Goal: Task Accomplishment & Management: Use online tool/utility

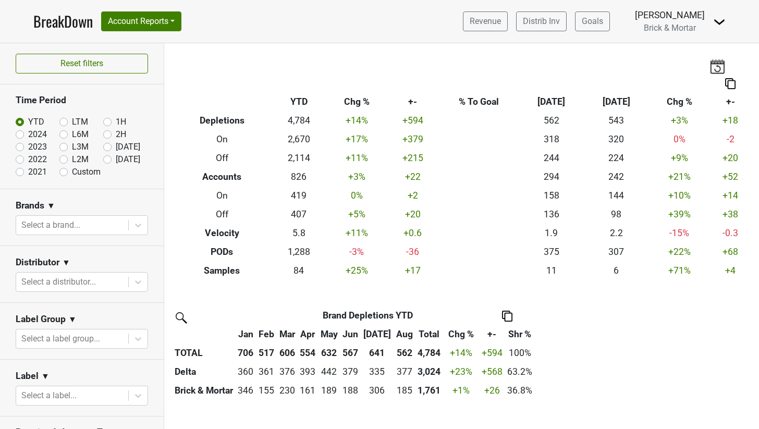
click at [491, 25] on img at bounding box center [719, 22] width 13 height 13
click at [491, 72] on link "Logout" at bounding box center [684, 75] width 82 height 17
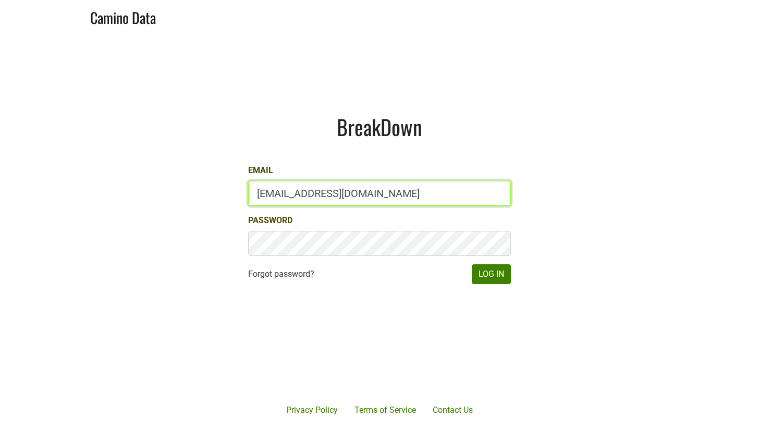
click at [372, 189] on input "sales@brickandmortarwines.com" at bounding box center [379, 193] width 263 height 25
type input "anne@mommenpop.com"
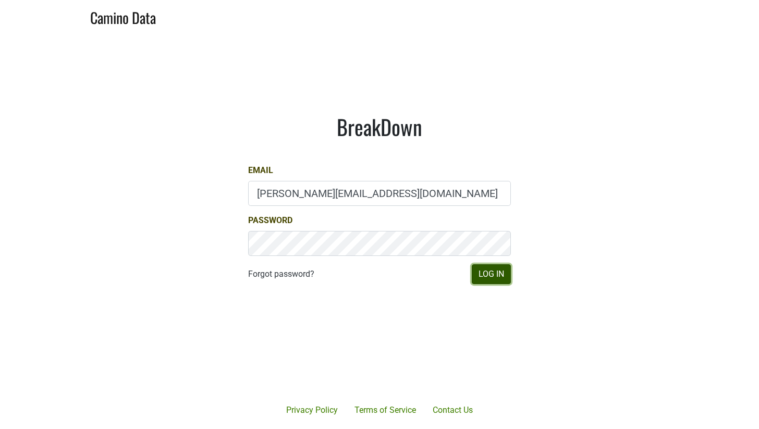
click at [504, 271] on button "Log In" at bounding box center [491, 274] width 39 height 20
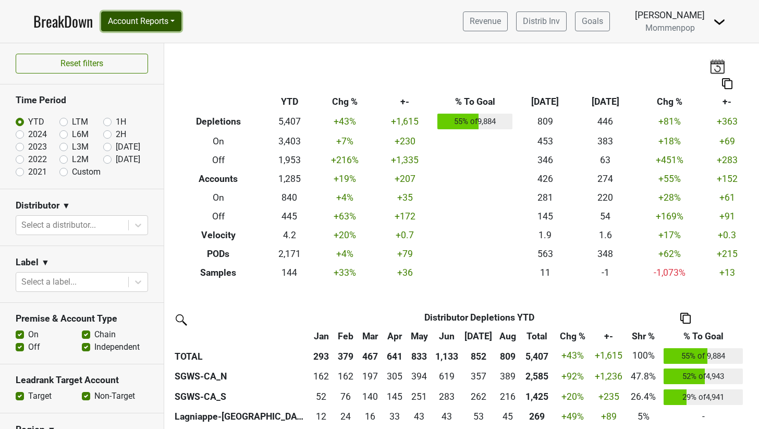
click at [171, 20] on button "Account Reports" at bounding box center [141, 21] width 80 height 20
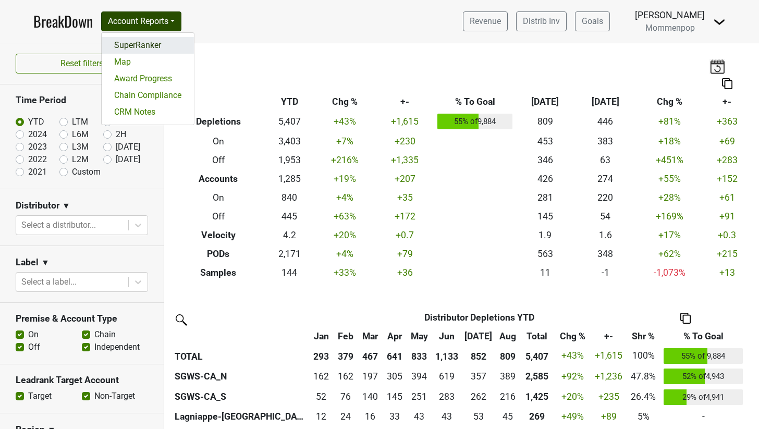
click at [137, 47] on link "SuperRanker" at bounding box center [148, 45] width 92 height 17
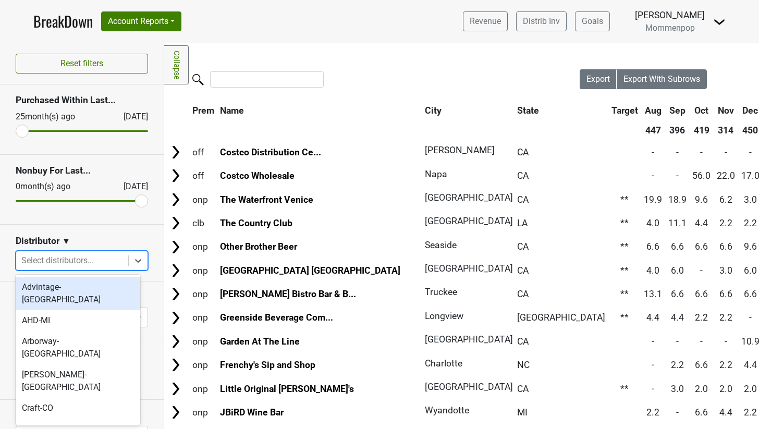
click at [67, 259] on div at bounding box center [72, 260] width 102 height 15
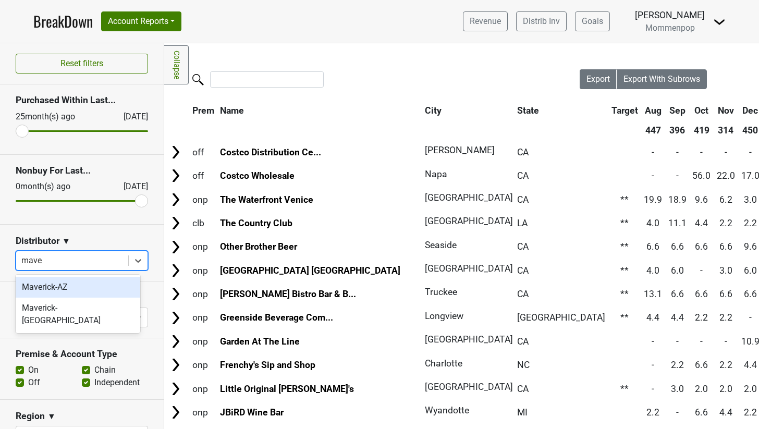
type input "maver"
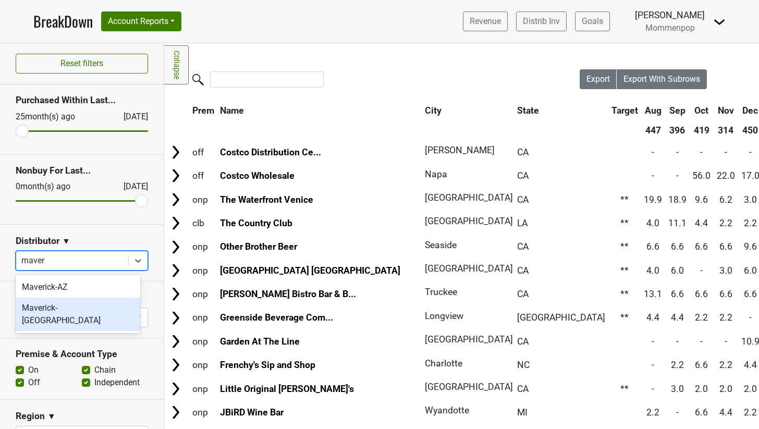
click at [57, 306] on div "Maverick-TX" at bounding box center [78, 314] width 125 height 33
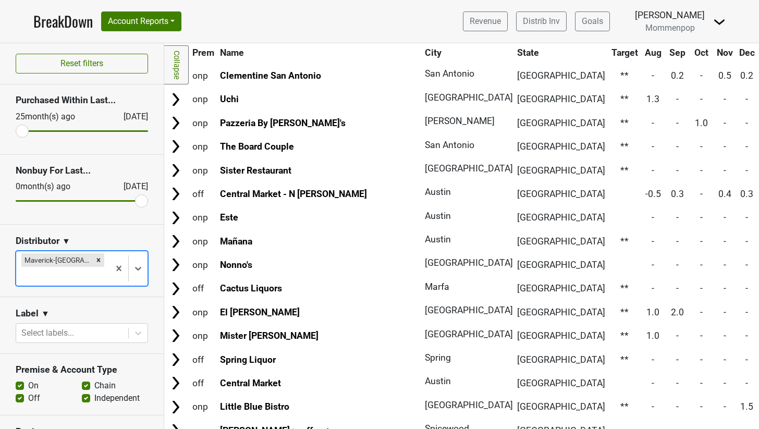
scroll to position [422, 0]
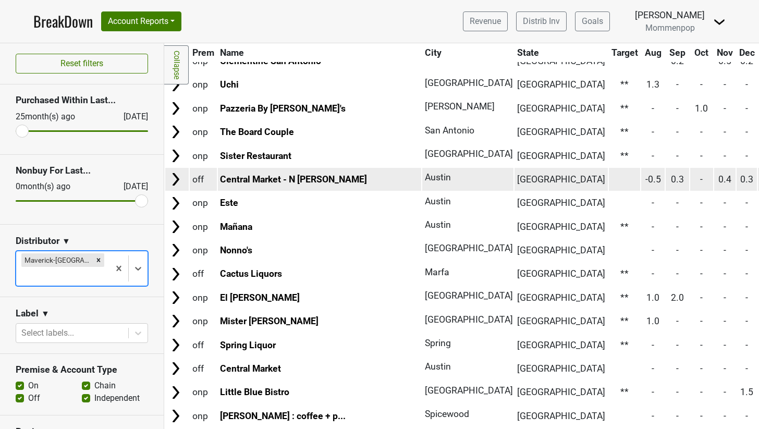
click at [180, 179] on img at bounding box center [176, 179] width 16 height 16
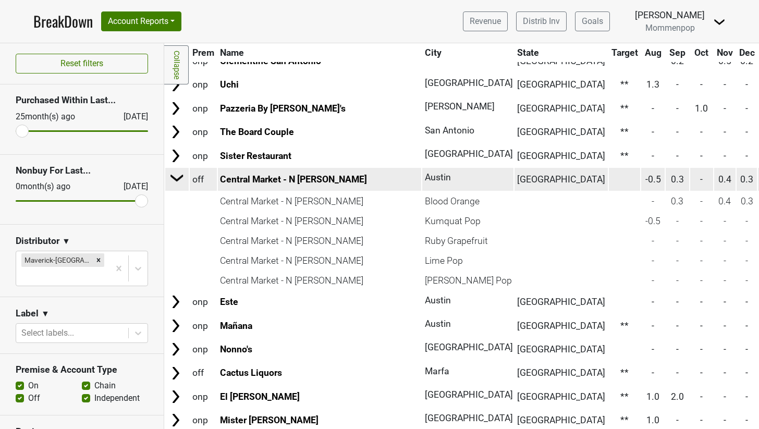
click at [178, 179] on img at bounding box center [177, 178] width 16 height 16
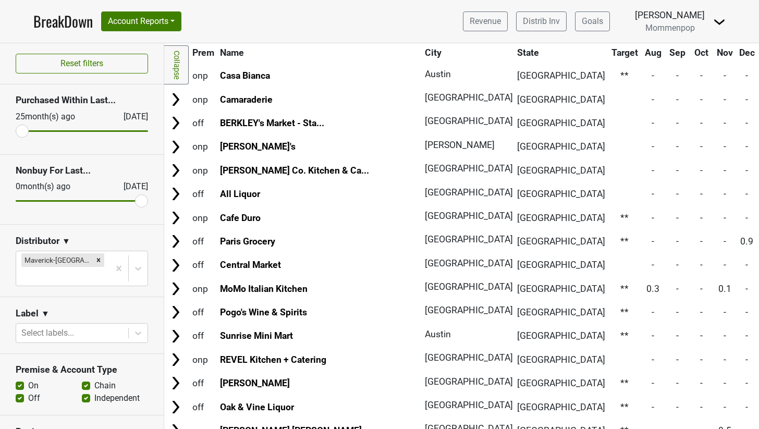
scroll to position [935, 0]
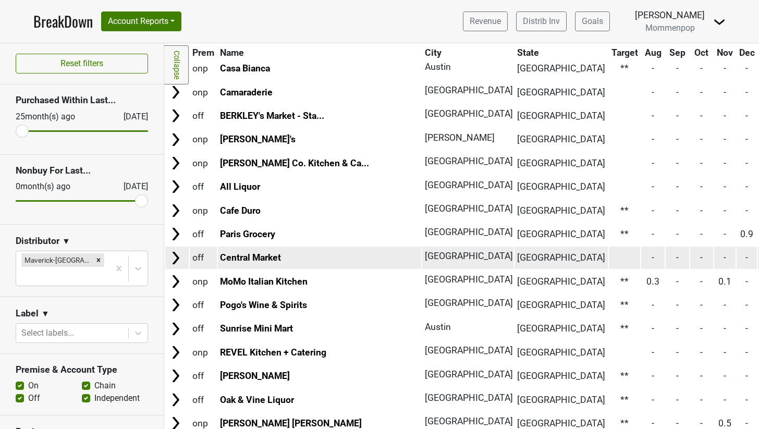
click at [178, 258] on img at bounding box center [176, 258] width 16 height 16
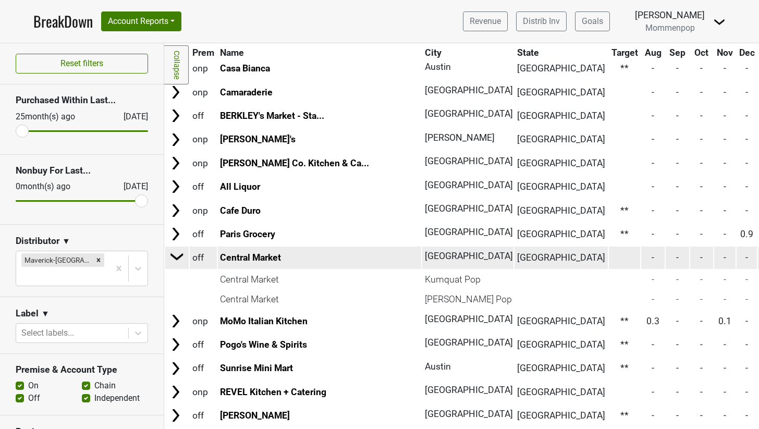
click at [178, 256] on img at bounding box center [177, 257] width 16 height 16
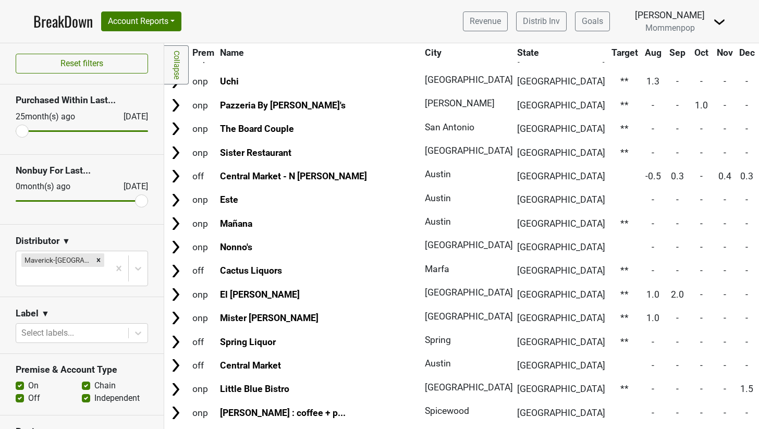
scroll to position [445, 0]
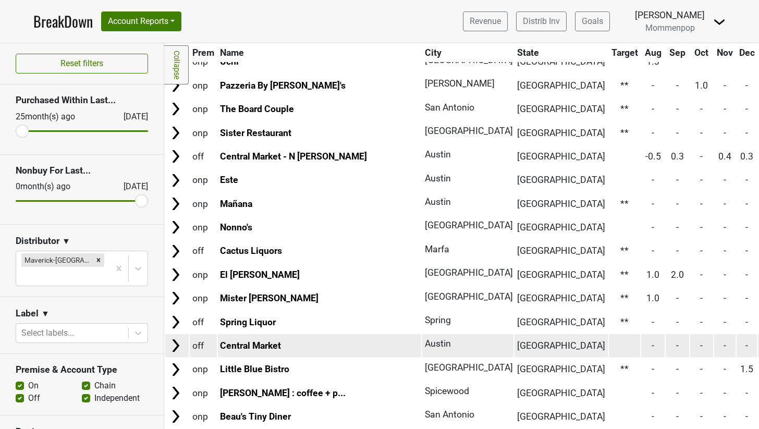
click at [176, 341] on img at bounding box center [176, 346] width 16 height 16
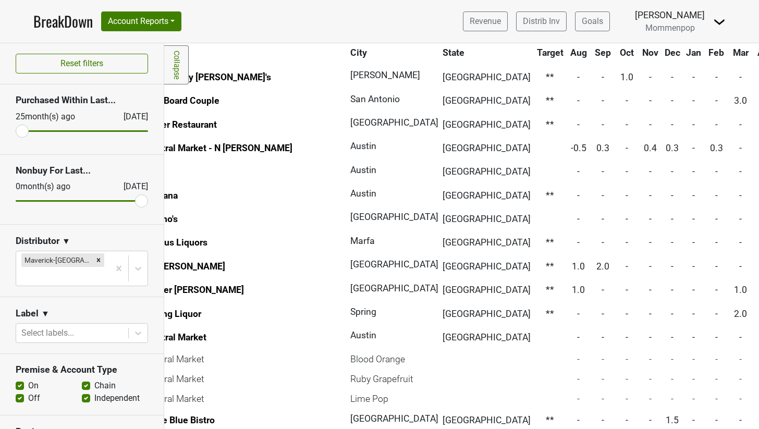
scroll to position [453, 0]
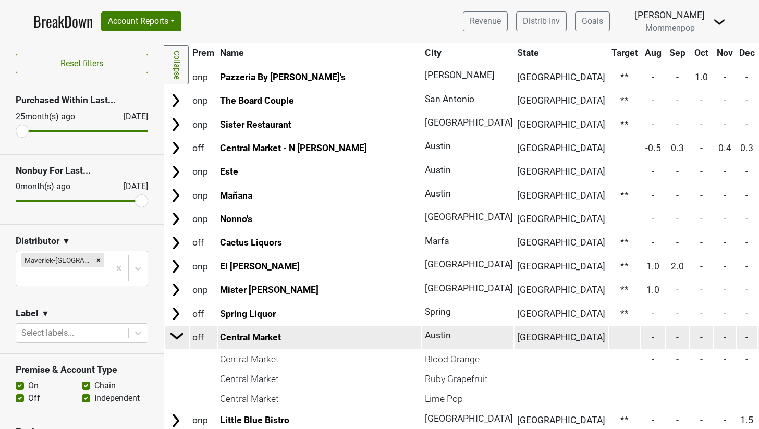
click at [181, 338] on img at bounding box center [177, 336] width 16 height 16
